Goal: Task Accomplishment & Management: Manage account settings

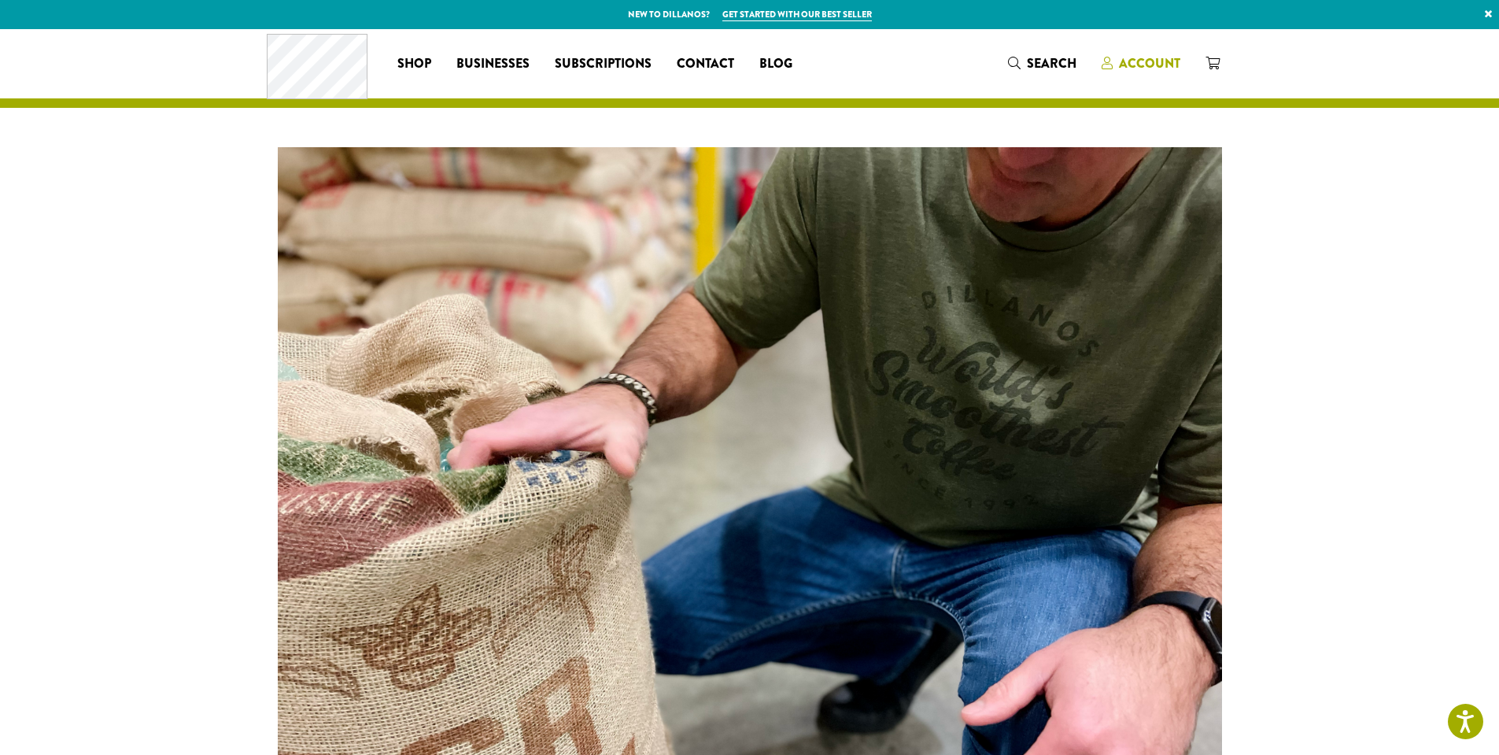
click at [1155, 67] on span "Account" at bounding box center [1149, 63] width 61 height 18
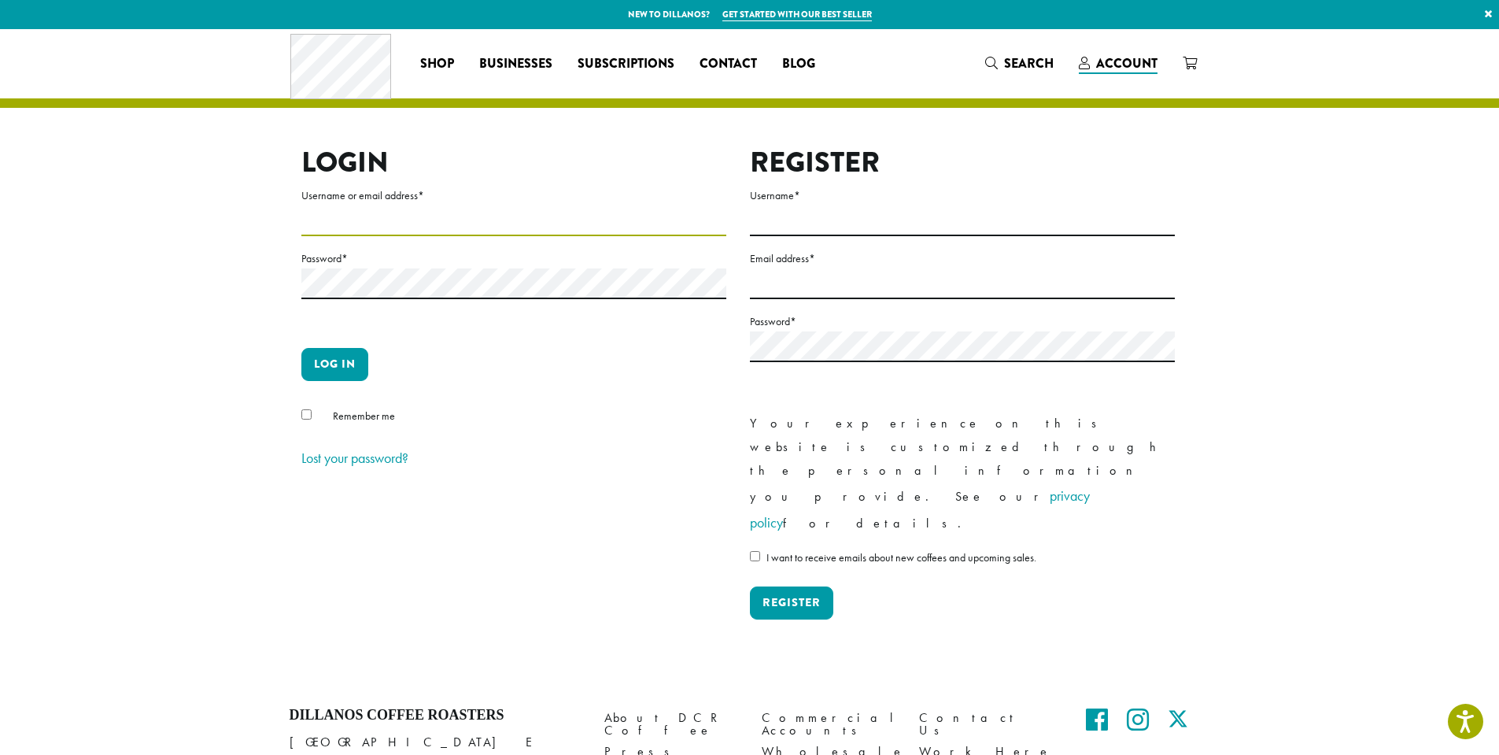
click at [415, 223] on input "Username or email address *" at bounding box center [513, 220] width 425 height 31
type input "**********"
click at [338, 375] on button "Log in" at bounding box center [334, 364] width 67 height 33
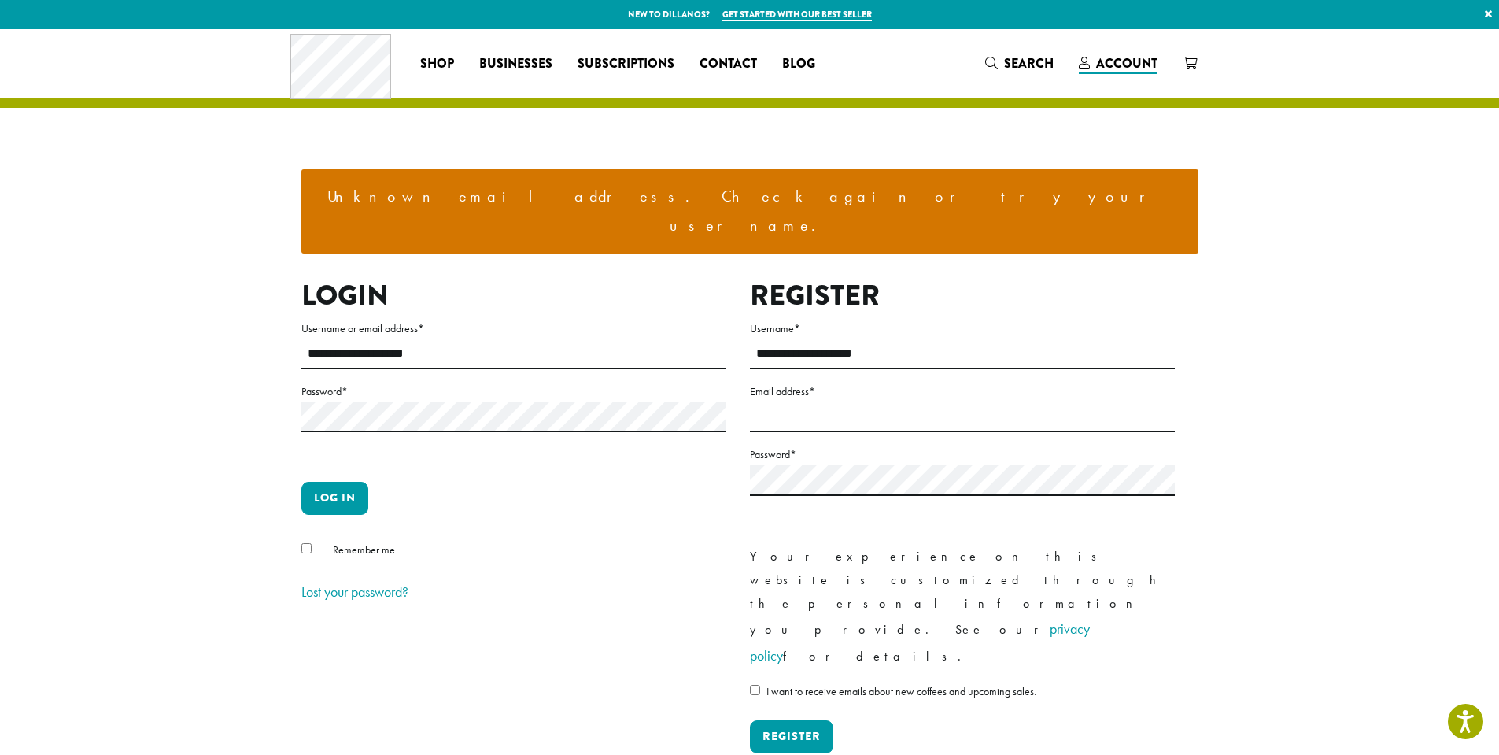
click at [358, 582] on link "Lost your password?" at bounding box center [354, 591] width 107 height 18
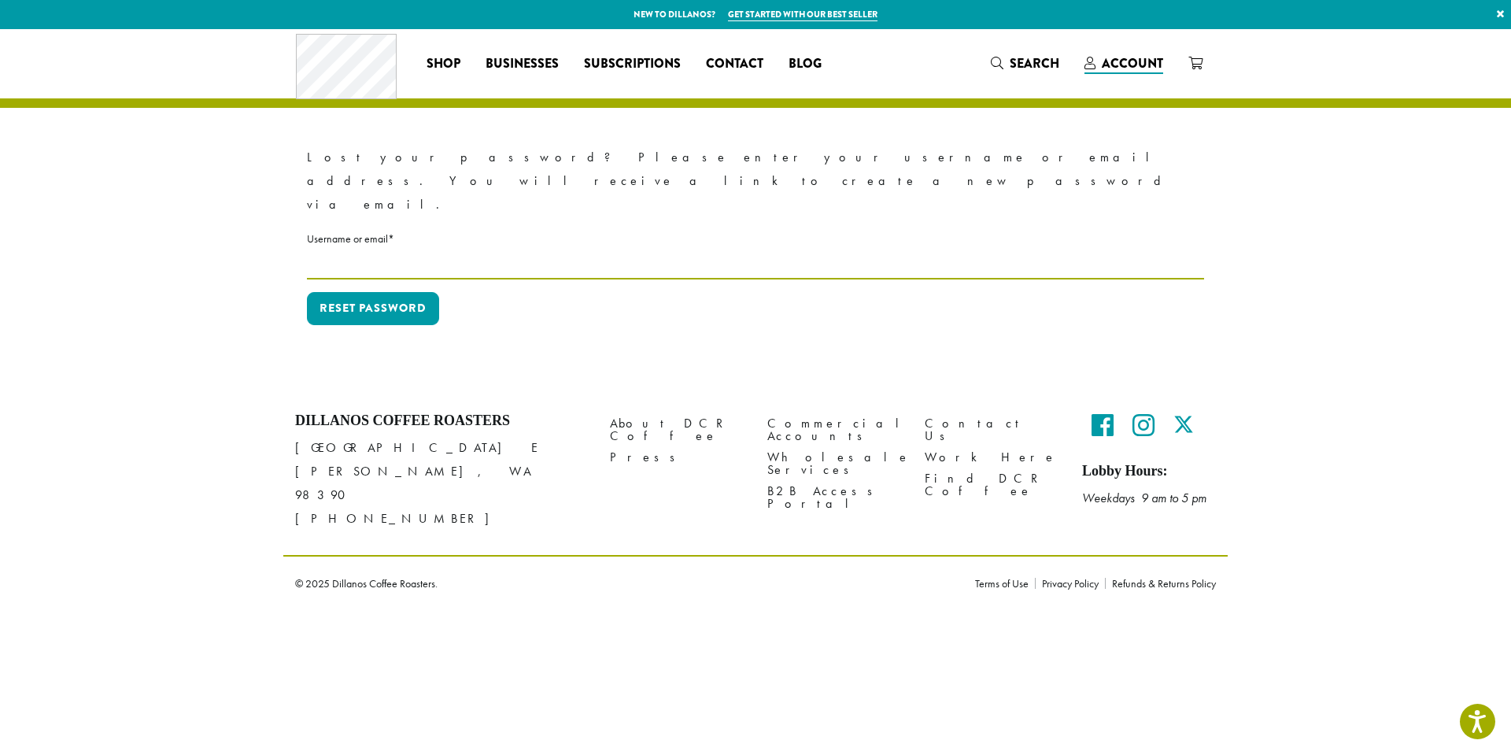
click at [358, 249] on input "Username or email * Required" at bounding box center [755, 264] width 897 height 31
type input "**********"
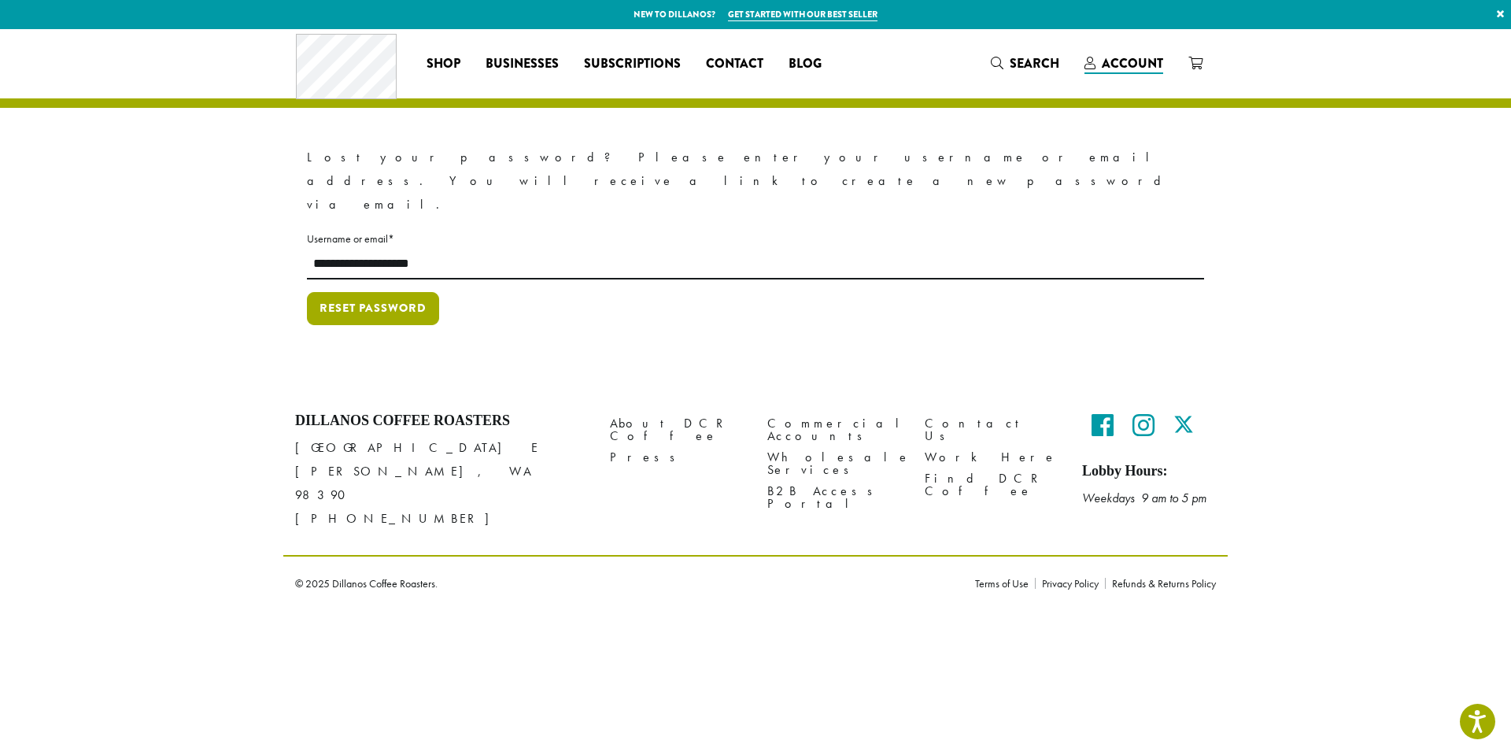
click at [378, 292] on button "Reset password" at bounding box center [373, 308] width 132 height 33
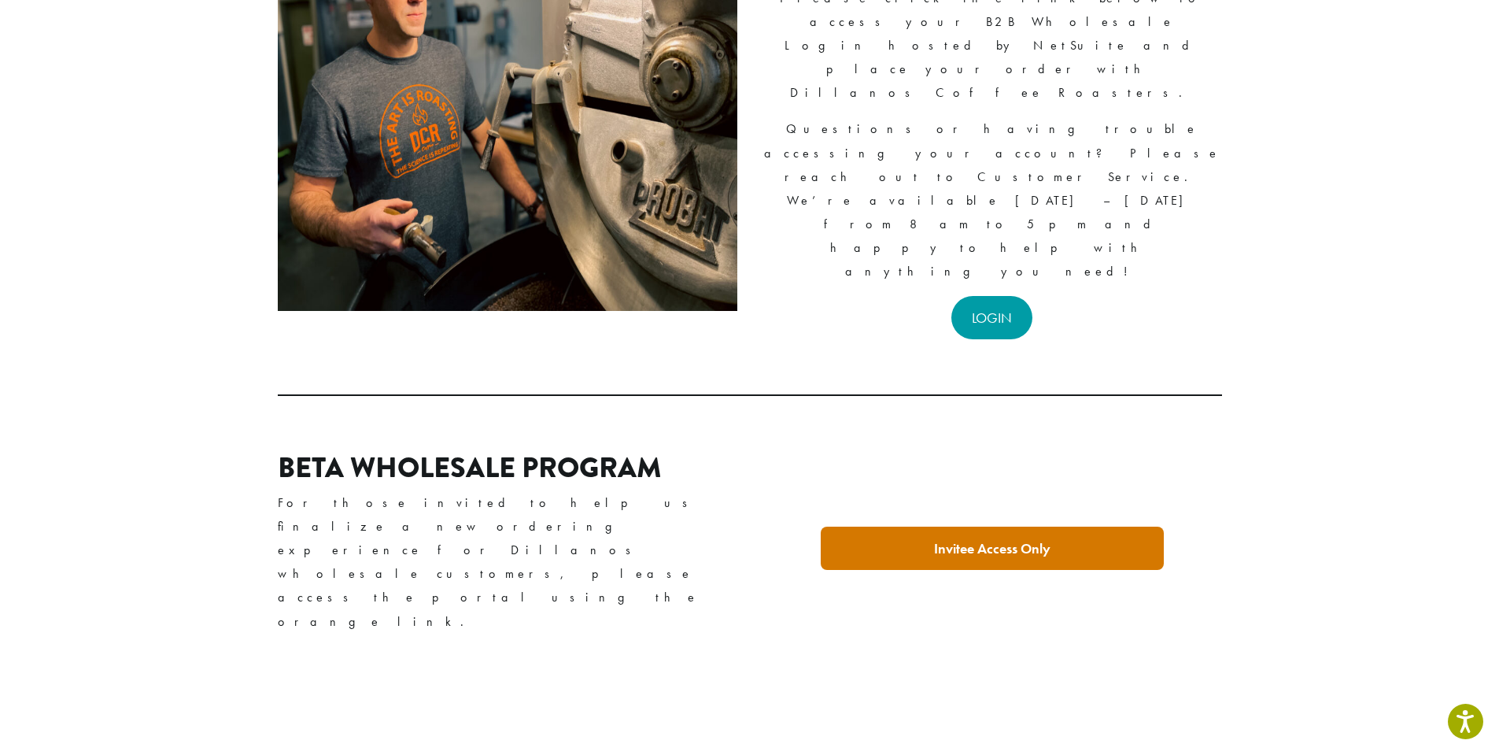
scroll to position [236, 0]
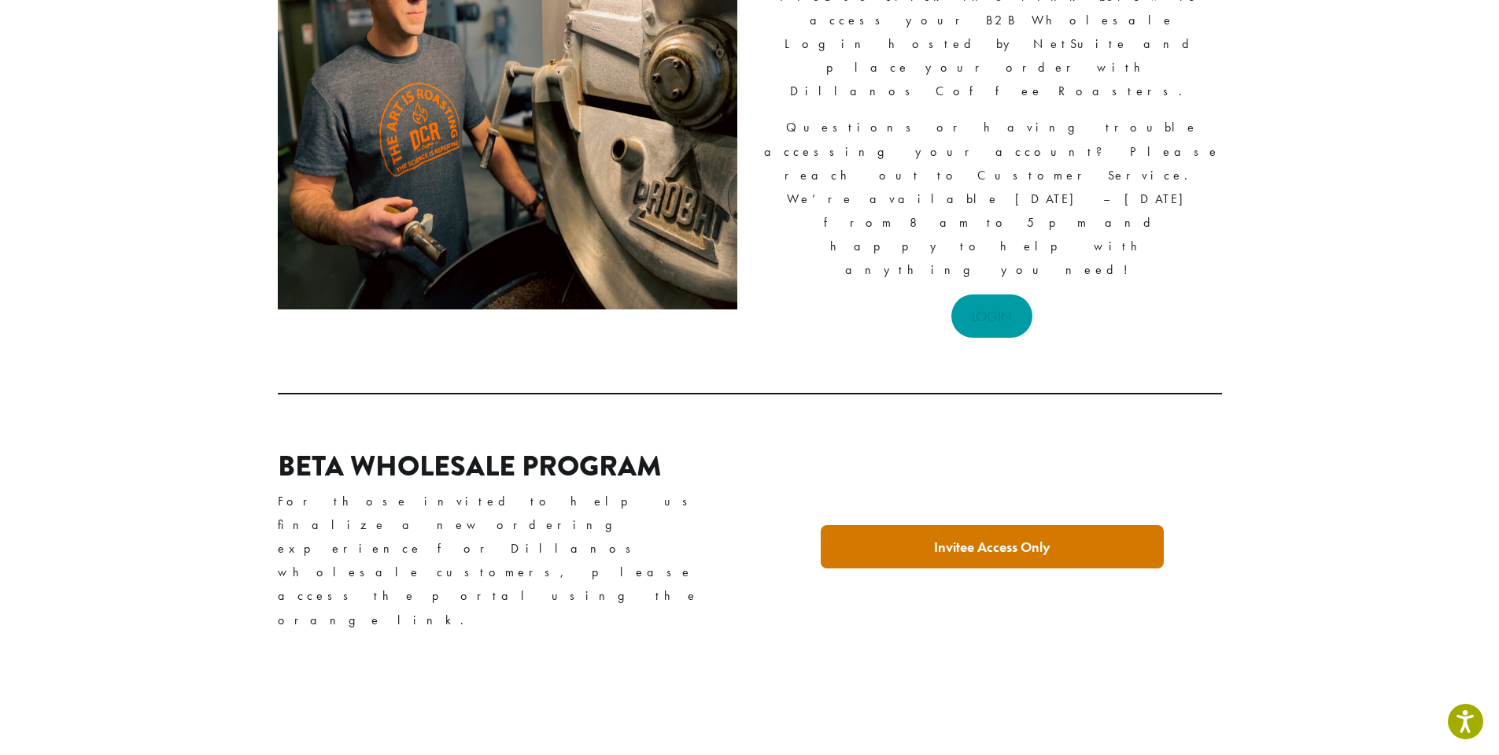
click at [1002, 294] on link "LOGIN" at bounding box center [991, 315] width 81 height 43
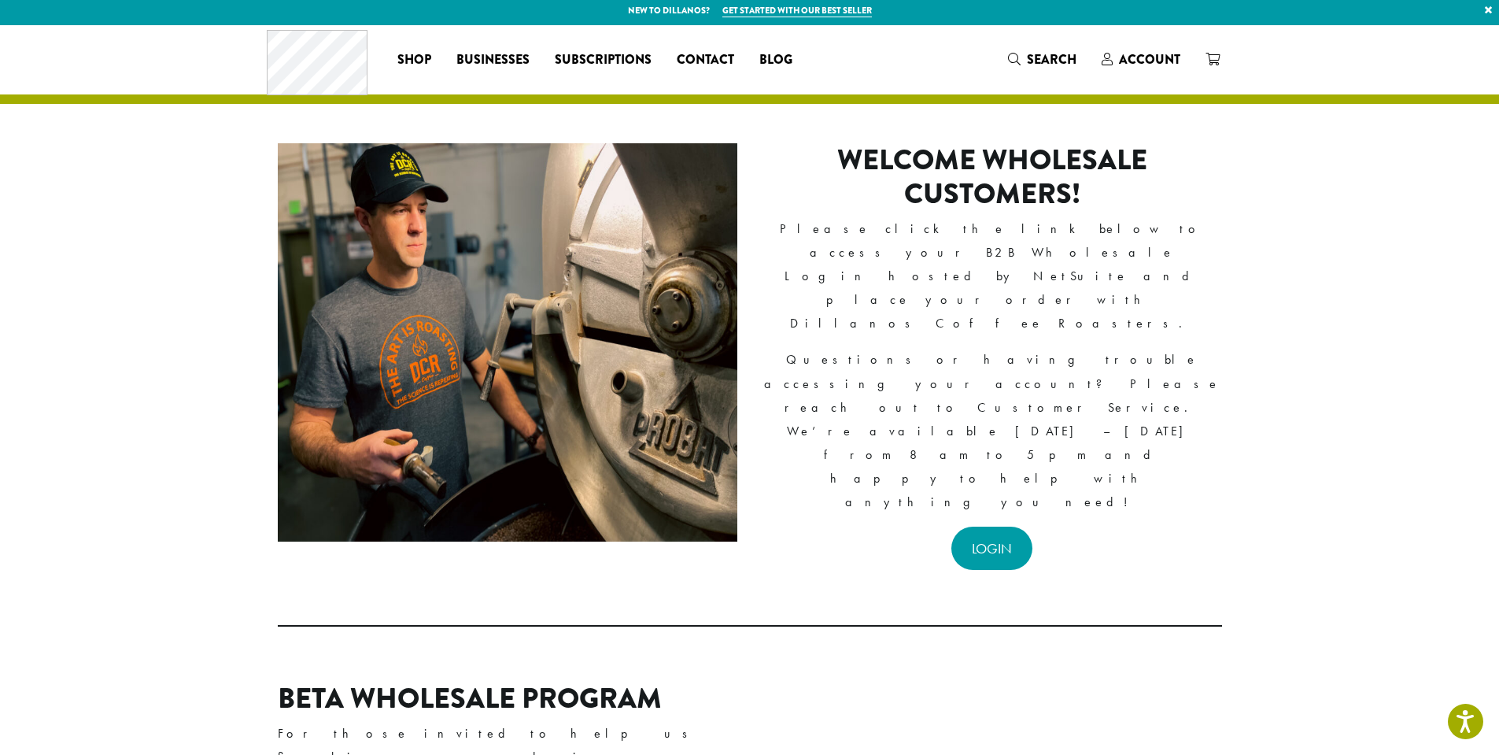
scroll to position [0, 0]
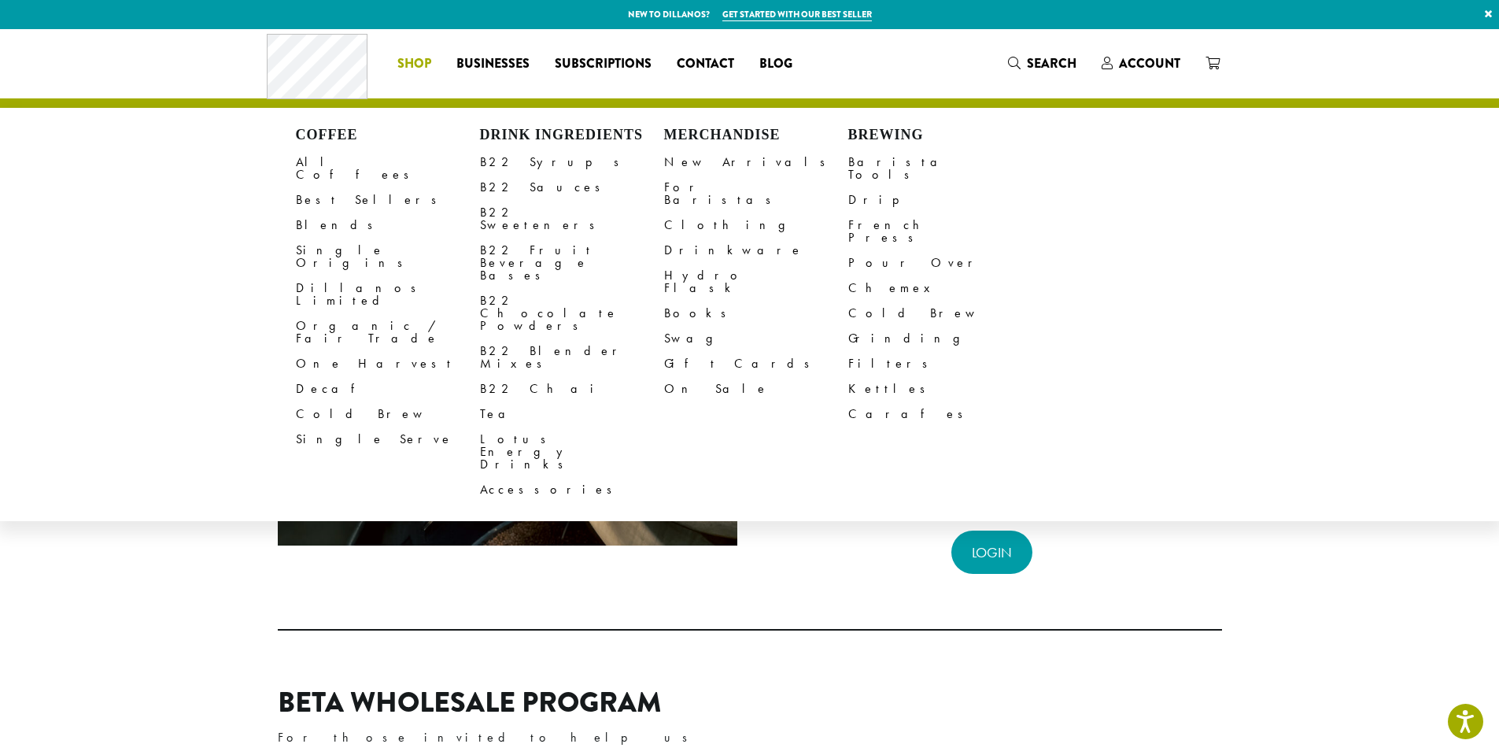
click at [1150, 127] on div "Coffee All Coffees Best Sellers Blends Single Origins Dillanos Limited Organic …" at bounding box center [756, 315] width 921 height 376
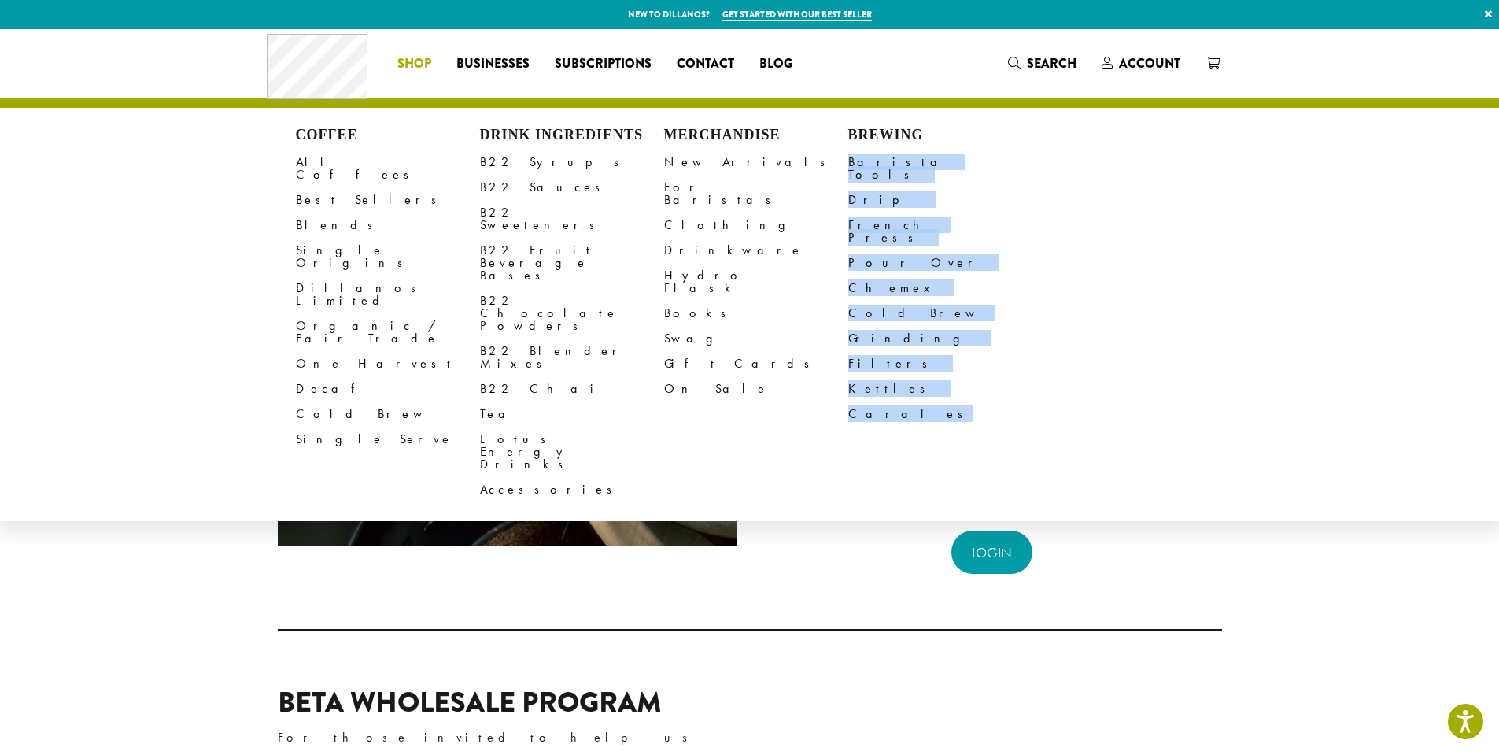
click at [426, 61] on span "Shop" at bounding box center [414, 64] width 34 height 20
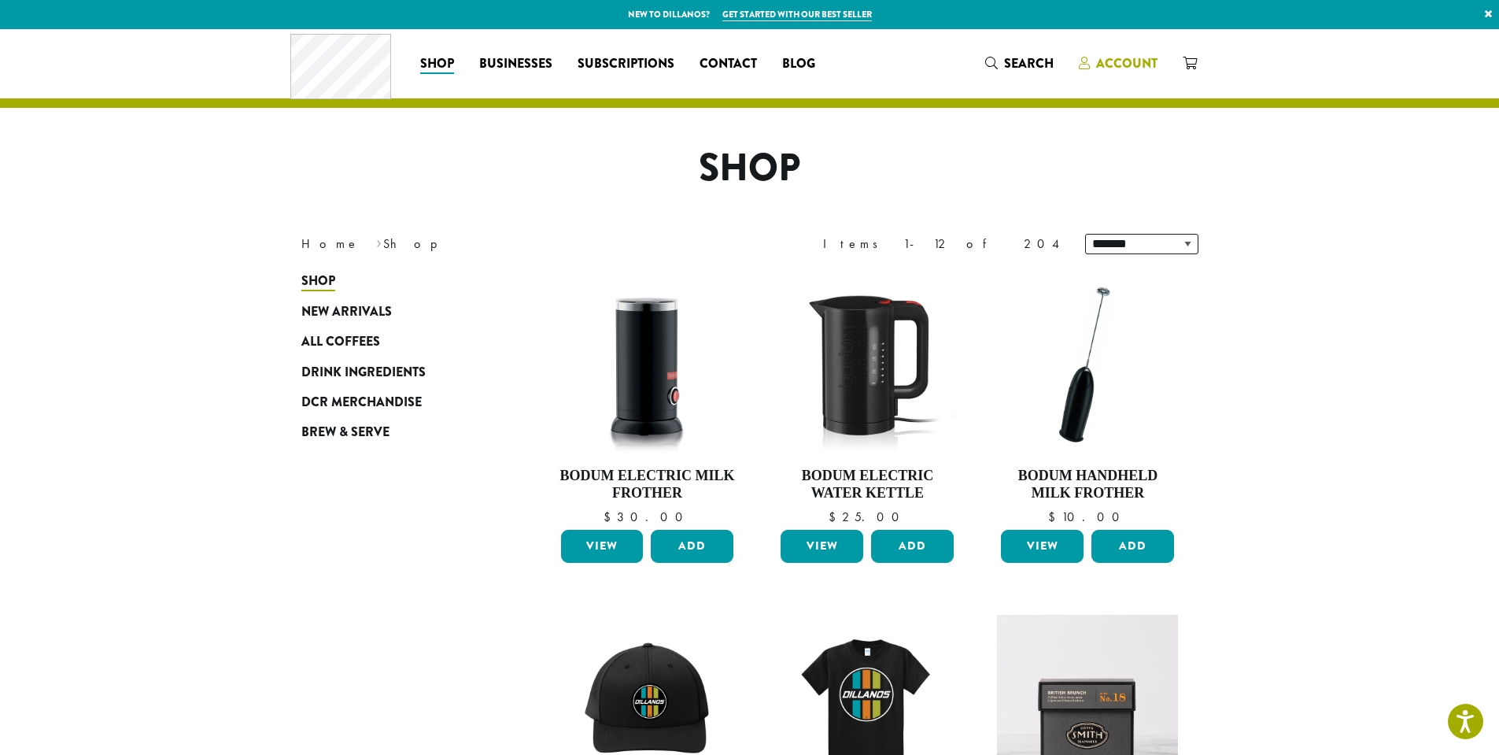
click at [1133, 56] on span "Account" at bounding box center [1126, 63] width 61 height 18
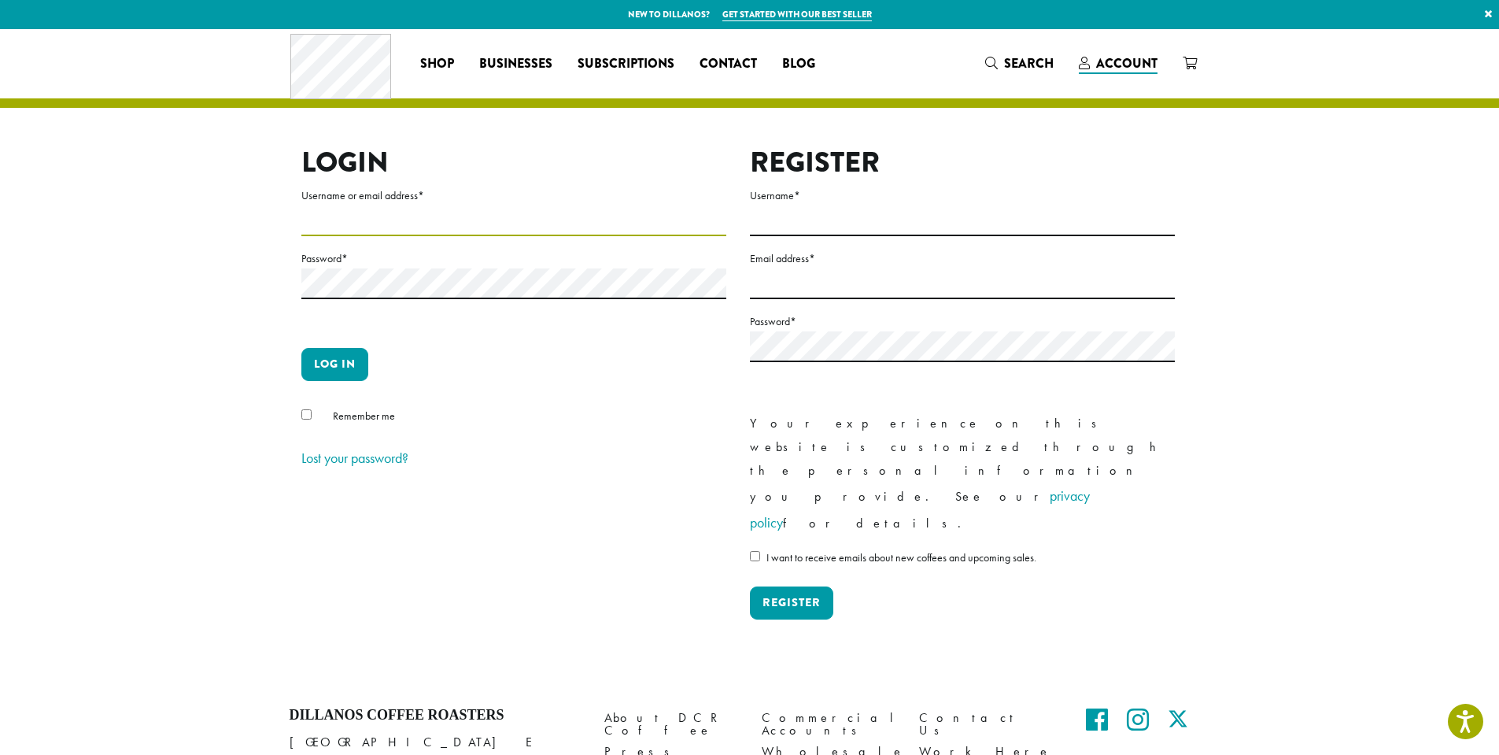
click at [504, 220] on input "Username or email address *" at bounding box center [513, 220] width 425 height 31
type input "**********"
click at [344, 360] on button "Log in" at bounding box center [334, 364] width 67 height 33
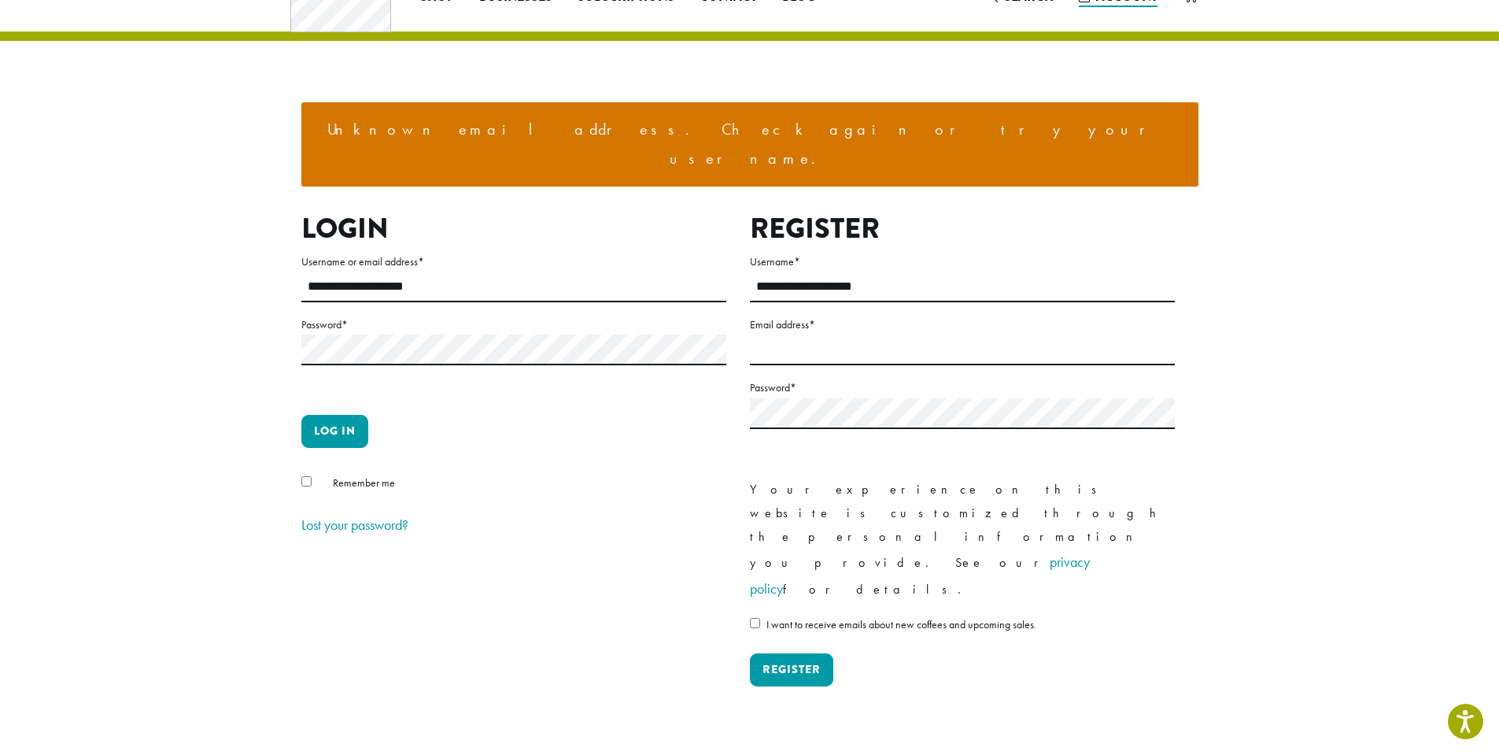
scroll to position [159, 0]
